Goal: Register for event/course

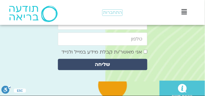
scroll to position [2209, 0]
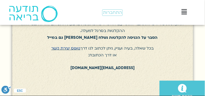
scroll to position [81, 0]
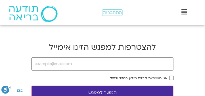
click at [78, 62] on input "email" at bounding box center [103, 64] width 142 height 13
type input "vap4life@gmail.com"
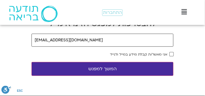
scroll to position [32, 0]
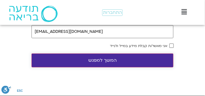
click at [106, 59] on button "המשך למפגש" at bounding box center [103, 61] width 142 height 14
